Goal: Go to known website: Access a specific website the user already knows

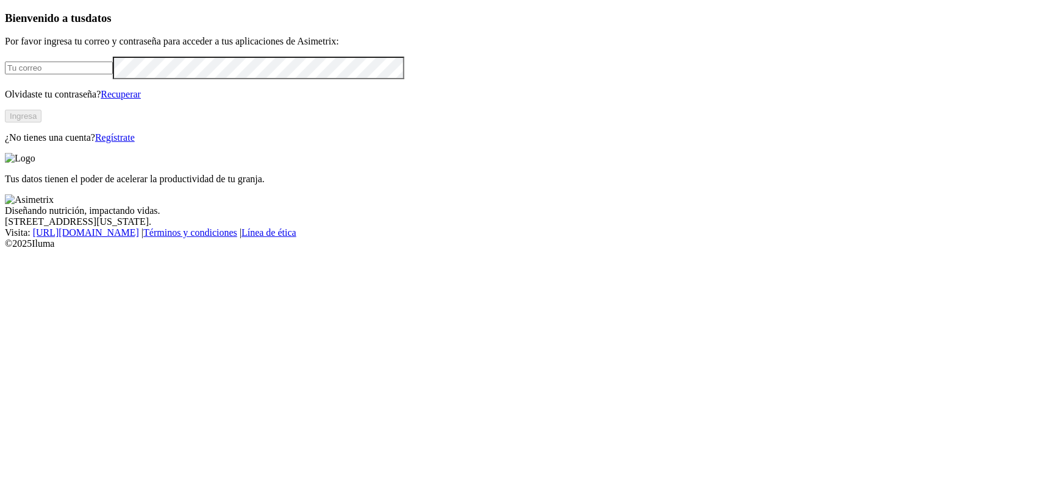
type input "[PERSON_NAME][EMAIL_ADDRESS][DOMAIN_NAME]"
click at [41, 123] on button "Ingresa" at bounding box center [23, 116] width 37 height 13
